Goal: Transaction & Acquisition: Purchase product/service

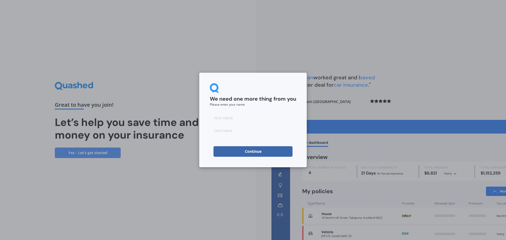
click at [267, 148] on button "Continue" at bounding box center [252, 151] width 79 height 11
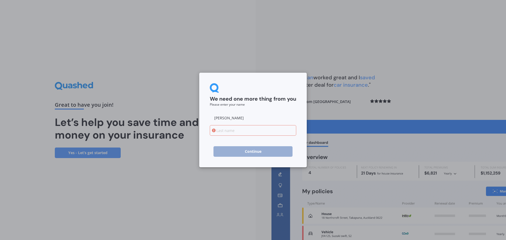
type input "Mandy"
click at [218, 130] on input at bounding box center [253, 130] width 86 height 11
type input "[PERSON_NAME]"
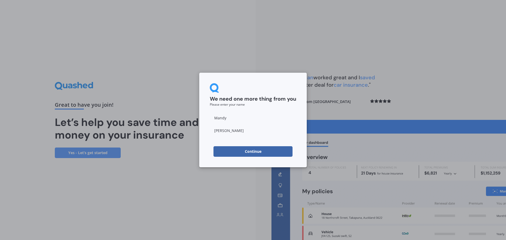
click at [247, 151] on button "Continue" at bounding box center [252, 151] width 79 height 11
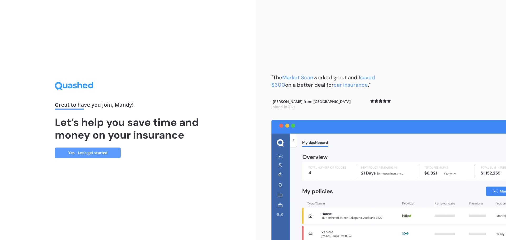
click at [84, 152] on link "Yes - Let’s get started" at bounding box center [88, 152] width 66 height 11
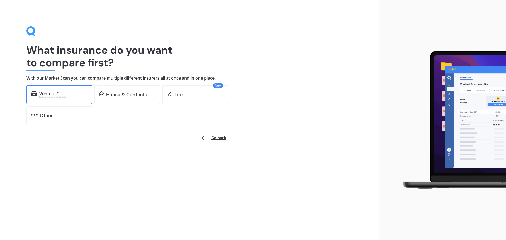
click at [61, 96] on div "Excludes commercial vehicles" at bounding box center [63, 97] width 48 height 2
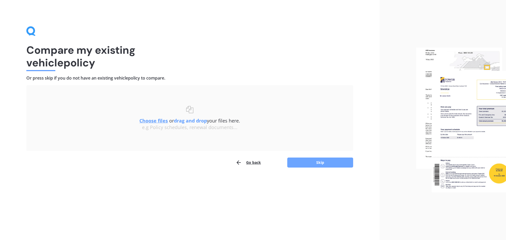
click at [319, 160] on button "Skip" at bounding box center [320, 162] width 66 height 10
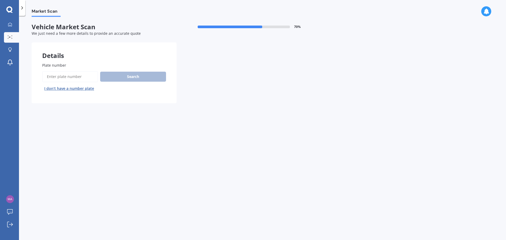
click at [82, 77] on input "Plate number" at bounding box center [70, 76] width 56 height 11
type input "luc365"
click at [155, 74] on button "Search" at bounding box center [133, 77] width 66 height 10
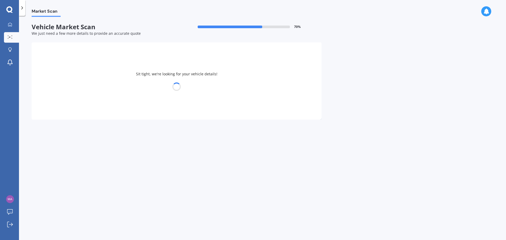
select select "KIA"
select select "RIO"
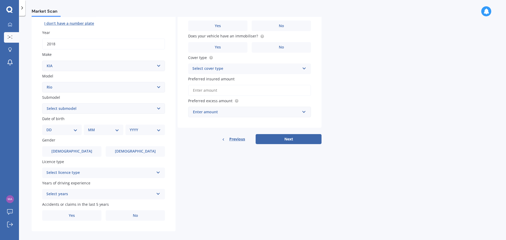
scroll to position [70, 0]
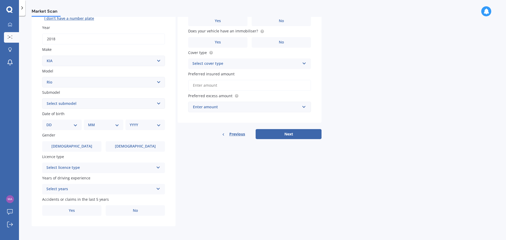
click at [73, 125] on select "DD 01 02 03 04 05 06 07 08 09 10 11 12 13 14 15 16 17 18 19 20 21 22 23 24 25 2…" at bounding box center [61, 125] width 31 height 6
select select "15"
click at [51, 122] on select "DD 01 02 03 04 05 06 07 08 09 10 11 12 13 14 15 16 17 18 19 20 21 22 23 24 25 2…" at bounding box center [61, 125] width 31 height 6
click at [119, 125] on div "MM 01 02 03 04 05 06 07 08 09 10 11 12" at bounding box center [104, 125] width 37 height 11
click at [114, 125] on select "MM 01 02 03 04 05 06 07 08 09 10 11 12" at bounding box center [104, 125] width 29 height 6
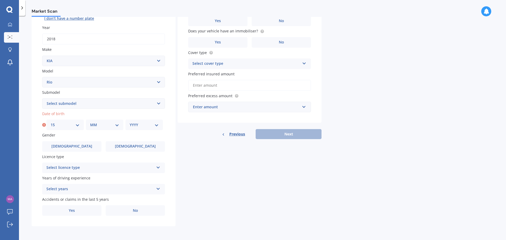
select select "12"
click at [90, 122] on select "MM 01 02 03 04 05 06 07 08 09 10 11 12" at bounding box center [104, 125] width 29 height 6
click at [154, 124] on select "YYYY 2025 2024 2023 2022 2021 2020 2019 2018 2017 2016 2015 2014 2013 2012 2011…" at bounding box center [144, 125] width 29 height 6
select select "2006"
click at [130, 122] on select "YYYY 2025 2024 2023 2022 2021 2020 2019 2018 2017 2016 2015 2014 2013 2012 2011…" at bounding box center [144, 125] width 29 height 6
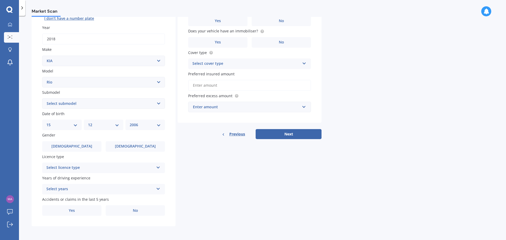
click at [161, 166] on div "Select licence type NZ Full NZ Restricted NZ Learners [GEOGRAPHIC_DATA] [GEOGRA…" at bounding box center [103, 167] width 123 height 11
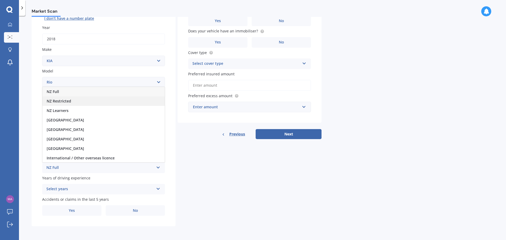
click at [94, 101] on div "NZ Restricted" at bounding box center [103, 100] width 122 height 9
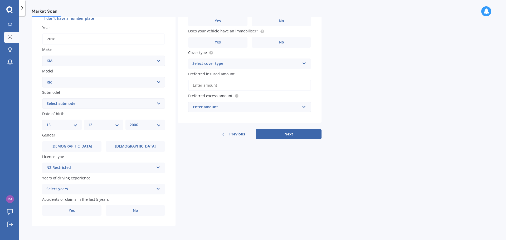
click at [158, 166] on icon at bounding box center [158, 167] width 4 height 4
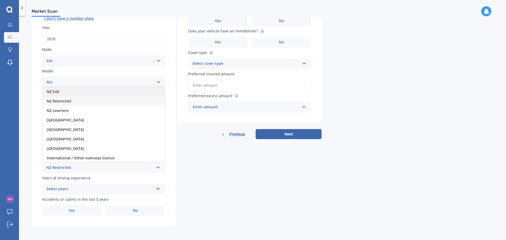
click at [93, 90] on div "NZ Full" at bounding box center [103, 91] width 122 height 9
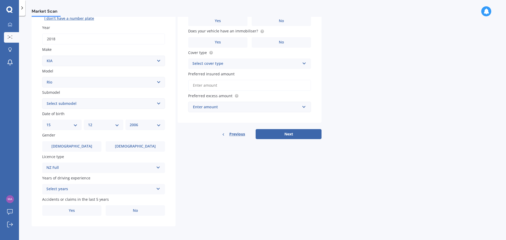
click at [160, 166] on icon at bounding box center [158, 167] width 4 height 4
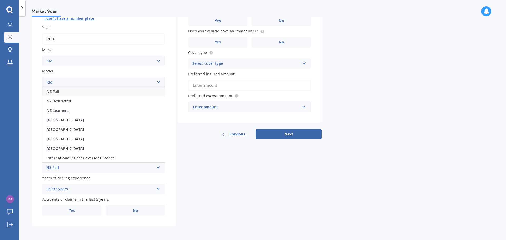
click at [159, 168] on icon at bounding box center [158, 167] width 4 height 4
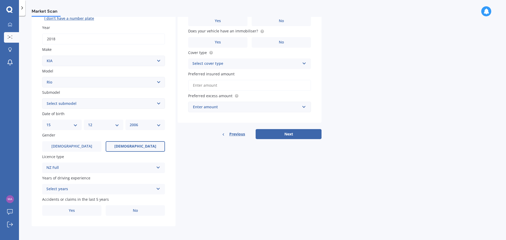
click at [145, 147] on label "[DEMOGRAPHIC_DATA]" at bounding box center [135, 146] width 59 height 11
click at [0, 0] on input "[DEMOGRAPHIC_DATA]" at bounding box center [0, 0] width 0 height 0
click at [156, 188] on icon at bounding box center [158, 188] width 4 height 4
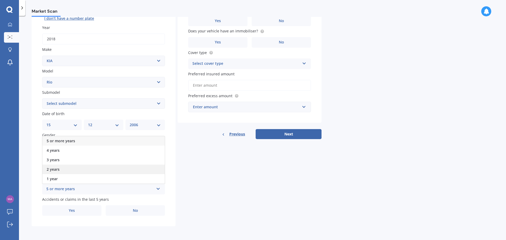
click at [63, 168] on div "2 years" at bounding box center [103, 169] width 122 height 9
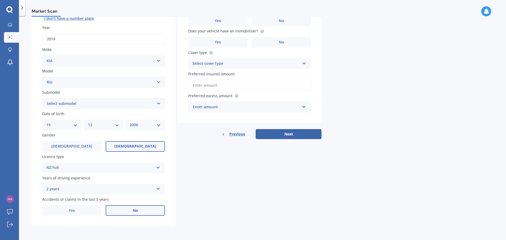
click at [134, 208] on span "No" at bounding box center [135, 210] width 5 height 4
click at [0, 0] on input "No" at bounding box center [0, 0] width 0 height 0
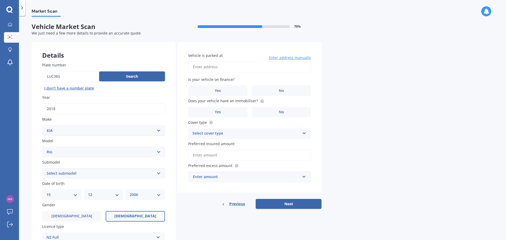
scroll to position [0, 0]
drag, startPoint x: 230, startPoint y: 67, endPoint x: 254, endPoint y: 72, distance: 24.4
click at [230, 67] on input "Vehicle is parked at" at bounding box center [249, 67] width 123 height 11
type input "[STREET_ADDRESS][PERSON_NAME]"
click at [288, 91] on label "No" at bounding box center [281, 91] width 59 height 11
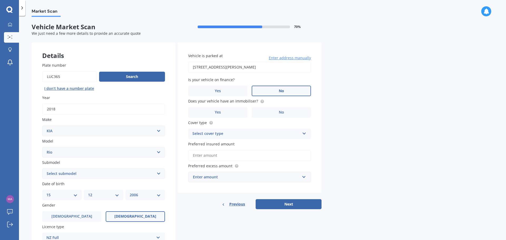
click at [0, 0] on input "No" at bounding box center [0, 0] width 0 height 0
click at [213, 113] on label "Yes" at bounding box center [217, 112] width 59 height 11
click at [0, 0] on input "Yes" at bounding box center [0, 0] width 0 height 0
click at [305, 132] on icon at bounding box center [304, 133] width 4 height 4
click at [220, 144] on div "Comprehensive" at bounding box center [249, 143] width 122 height 9
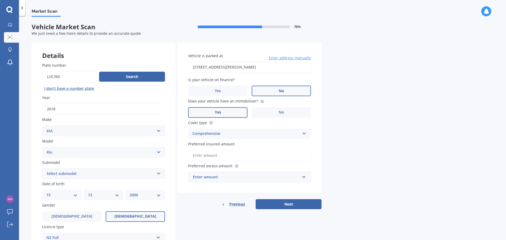
click at [208, 155] on input "Preferred insured amount" at bounding box center [249, 155] width 123 height 11
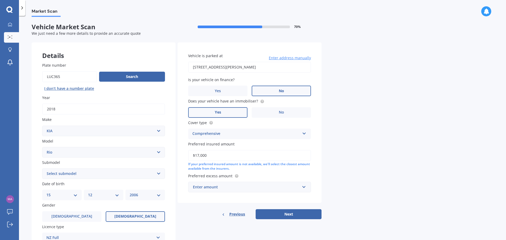
type input "$17,000"
click at [304, 187] on input "text" at bounding box center [248, 187] width 118 height 10
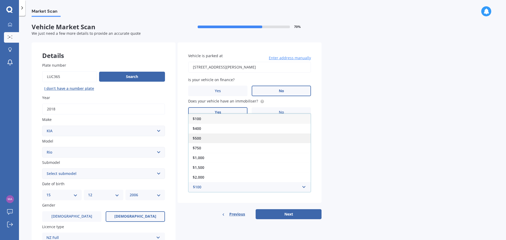
click at [200, 136] on span "$500" at bounding box center [197, 138] width 8 height 5
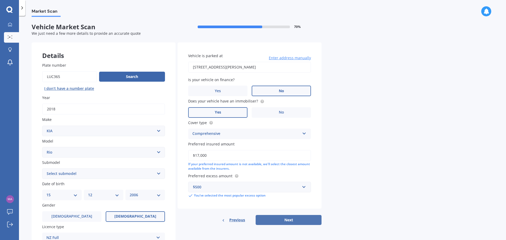
click at [294, 219] on button "Next" at bounding box center [288, 220] width 66 height 10
click at [159, 173] on select "Select submodel (All) 1.4 Diesel Manual EX GT-Line GT-Line Plus Limited LX auto…" at bounding box center [103, 173] width 123 height 11
select select "GT-LINE"
click at [42, 168] on select "Select submodel (All) 1.4 Diesel Manual EX GT-Line GT-Line Plus Limited LX auto…" at bounding box center [103, 173] width 123 height 11
click at [296, 218] on button "Next" at bounding box center [288, 220] width 66 height 10
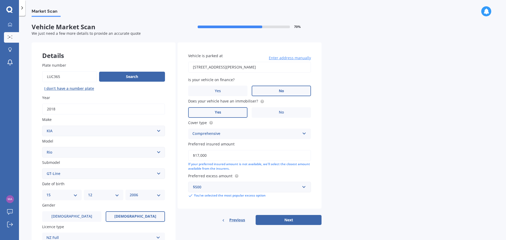
select select "15"
select select "12"
select select "2006"
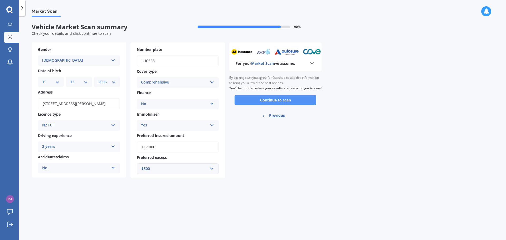
click at [280, 104] on button "Continue to scan" at bounding box center [275, 100] width 82 height 10
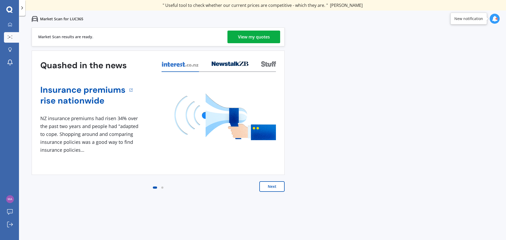
click at [263, 35] on div "View my quotes" at bounding box center [254, 37] width 32 height 13
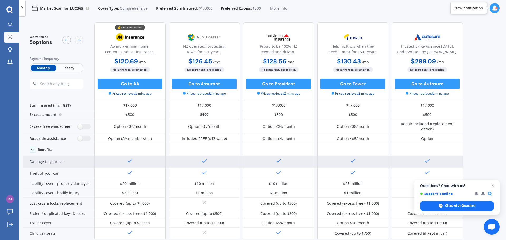
click at [129, 163] on icon at bounding box center [130, 161] width 6 height 6
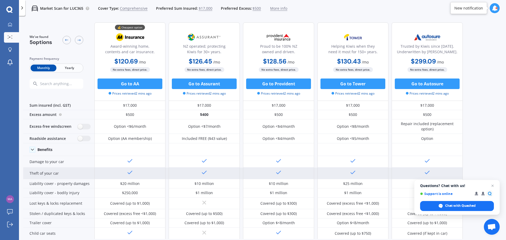
click at [128, 171] on icon at bounding box center [130, 172] width 6 height 6
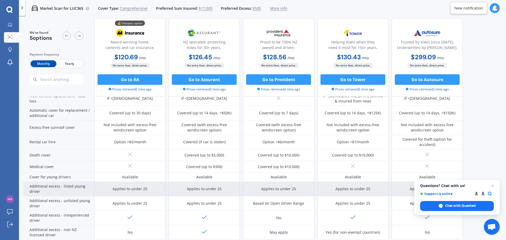
scroll to position [176, 0]
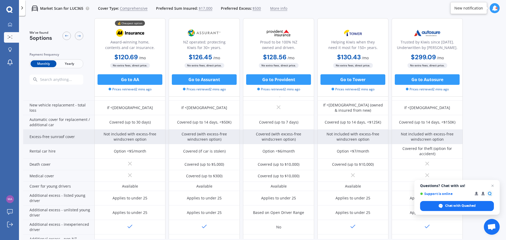
click at [133, 135] on div "Not included with excess-free windscreen option" at bounding box center [129, 136] width 63 height 11
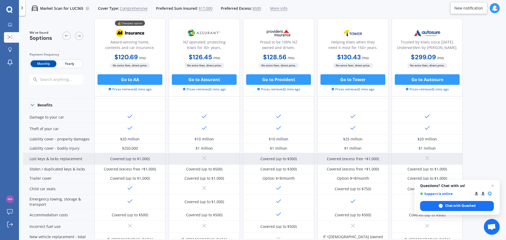
scroll to position [0, 0]
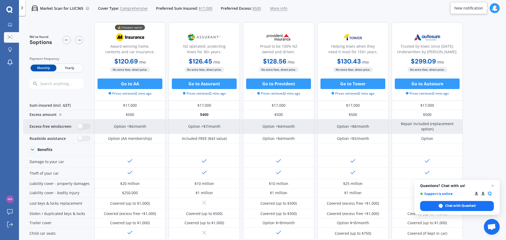
click at [133, 124] on div "Option <$6/month" at bounding box center [130, 126] width 32 height 5
click at [446, 124] on div "Repair included (replacement option)" at bounding box center [426, 126] width 63 height 11
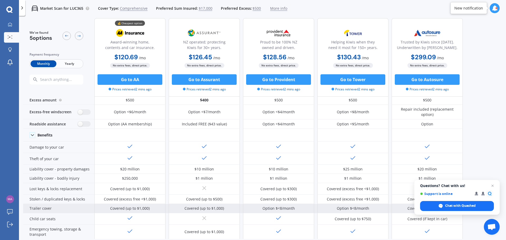
scroll to position [26, 0]
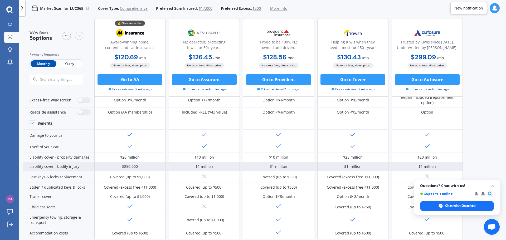
click at [136, 169] on div "$250,000" at bounding box center [130, 166] width 16 height 5
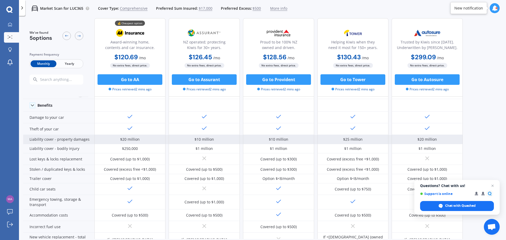
scroll to position [53, 0]
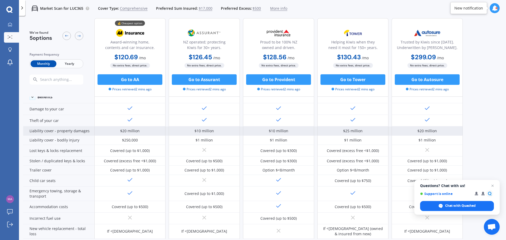
click at [49, 132] on div "Liability cover - property damages" at bounding box center [58, 130] width 71 height 9
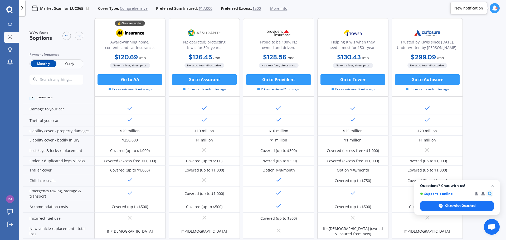
click at [50, 95] on div "We've found 5 options Payment frequency Monthly Yearly" at bounding box center [58, 57] width 71 height 78
click at [141, 47] on div "Award-winning home, contents and car insurance." at bounding box center [130, 45] width 62 height 13
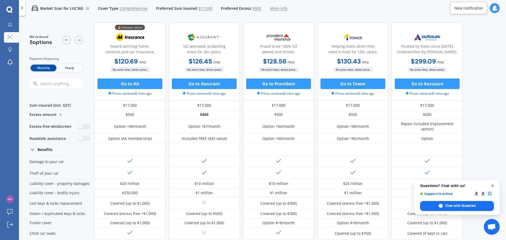
click at [494, 185] on span "Close chat" at bounding box center [492, 186] width 7 height 7
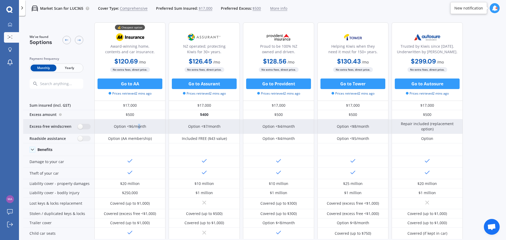
drag, startPoint x: 138, startPoint y: 127, endPoint x: 140, endPoint y: 127, distance: 2.6
click at [140, 127] on div "Option <$6/month" at bounding box center [130, 126] width 32 height 5
click at [208, 125] on div "Option <$7/month" at bounding box center [204, 126] width 32 height 5
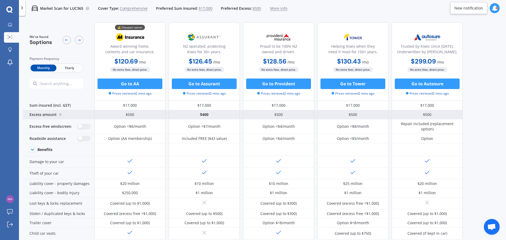
click at [208, 113] on div "$400" at bounding box center [204, 114] width 71 height 9
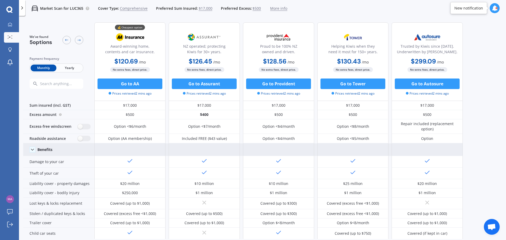
click at [38, 149] on div "Benefits" at bounding box center [44, 149] width 15 height 5
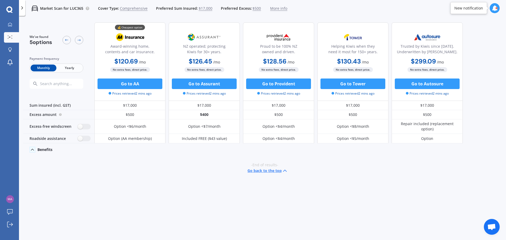
click at [47, 149] on div "Benefits" at bounding box center [44, 149] width 15 height 5
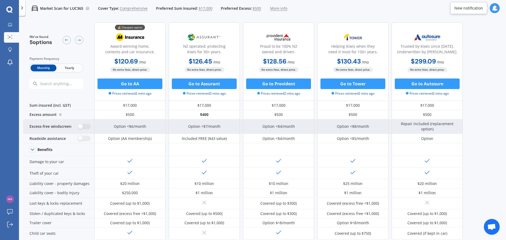
click at [56, 127] on div "Excess-free windscreen" at bounding box center [58, 126] width 71 height 14
click at [82, 126] on label at bounding box center [84, 127] width 13 height 6
radio input "true"
